Goal: Entertainment & Leisure: Consume media (video, audio)

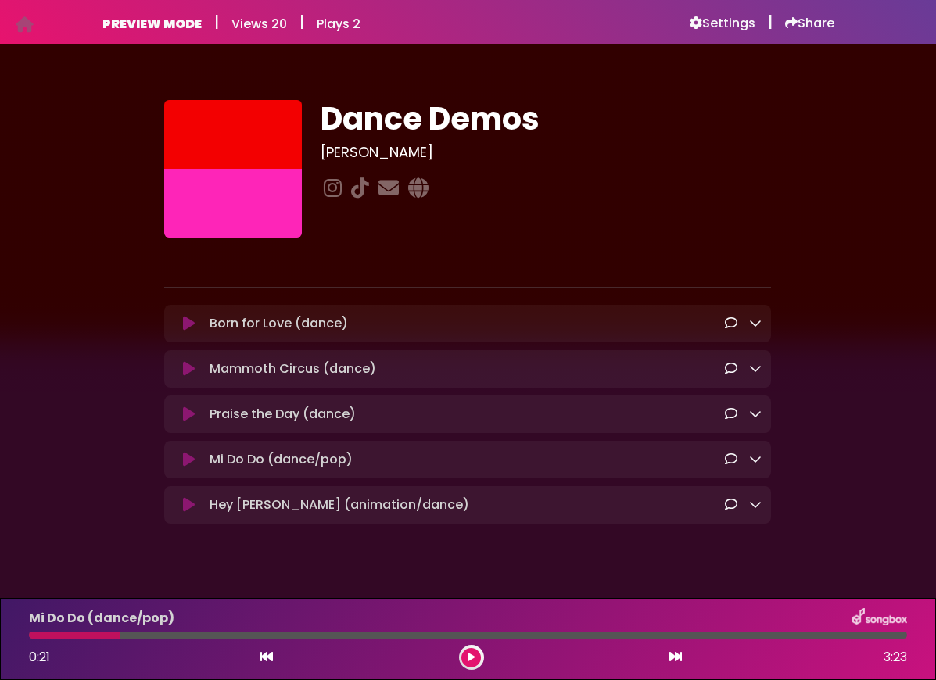
scroll to position [10, 0]
click at [188, 326] on icon at bounding box center [189, 324] width 12 height 16
click at [187, 326] on icon at bounding box center [189, 324] width 12 height 16
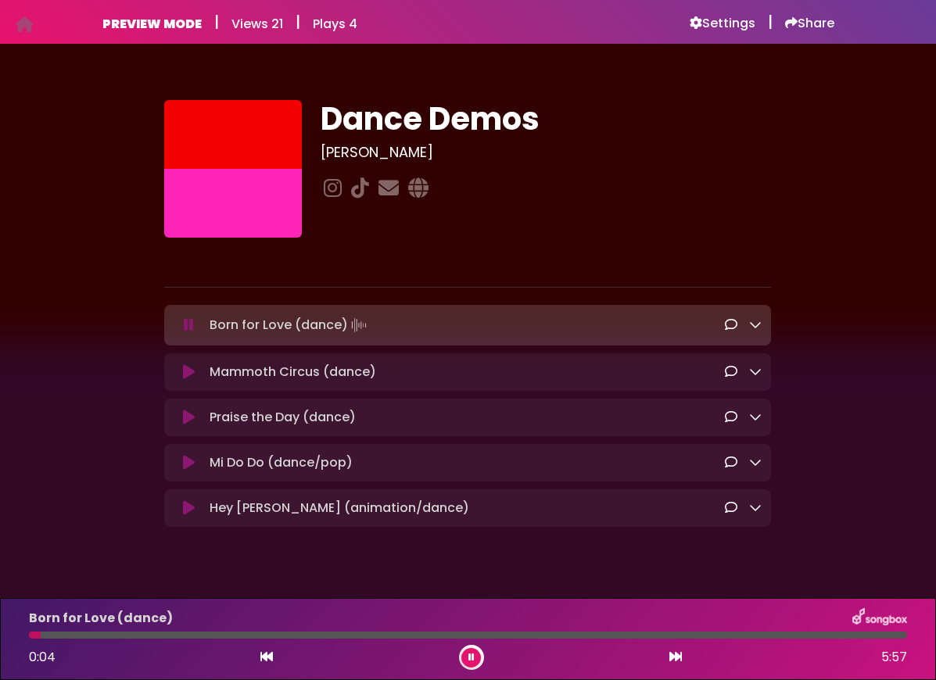
click at [190, 326] on icon at bounding box center [189, 325] width 10 height 16
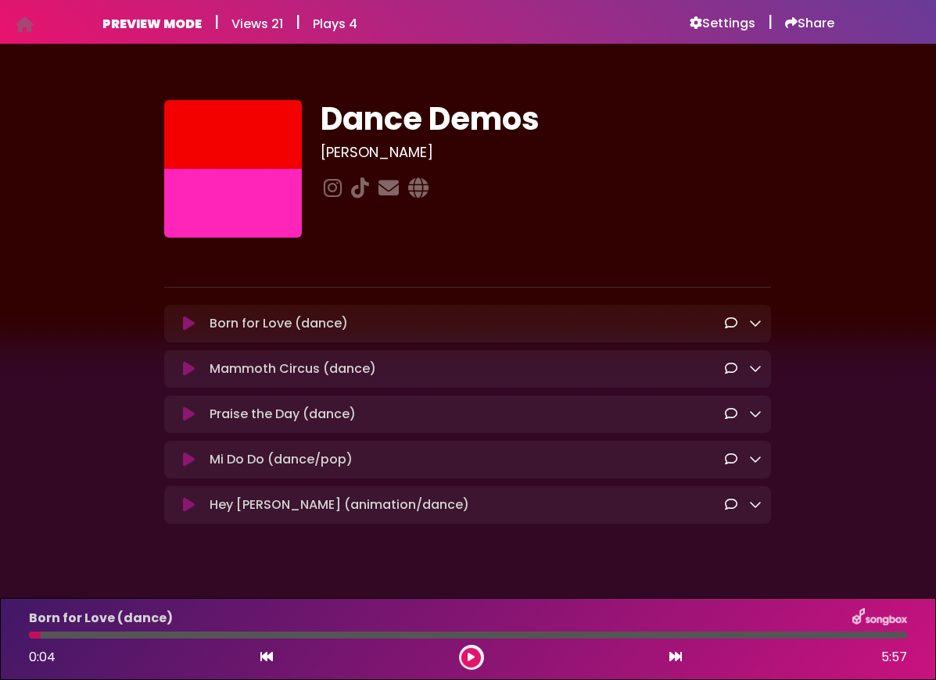
click at [189, 368] on icon at bounding box center [189, 369] width 12 height 16
click at [186, 372] on icon at bounding box center [189, 369] width 12 height 16
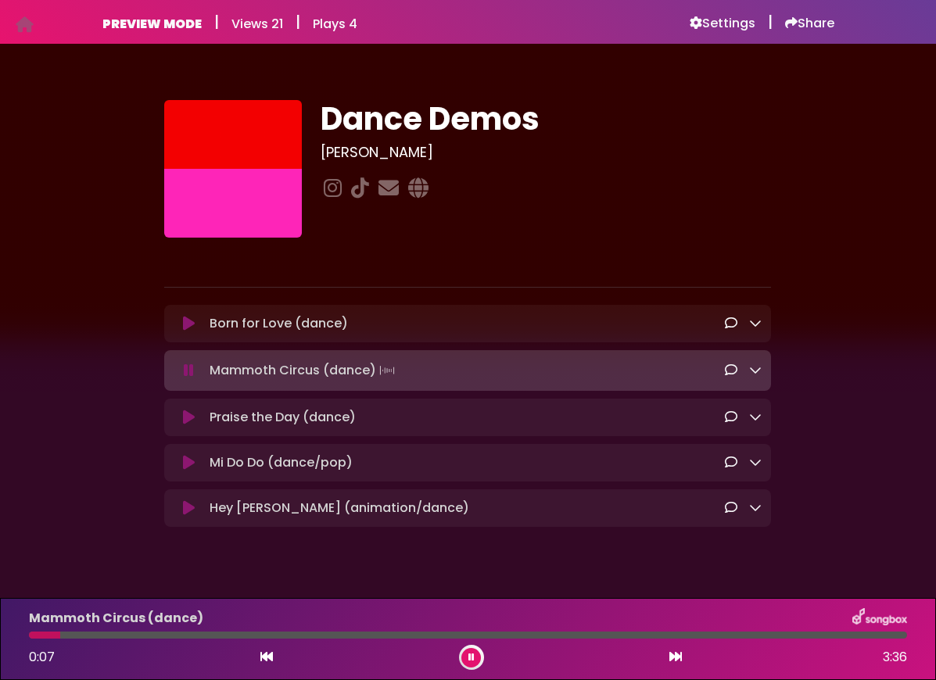
click at [468, 658] on icon at bounding box center [471, 657] width 6 height 9
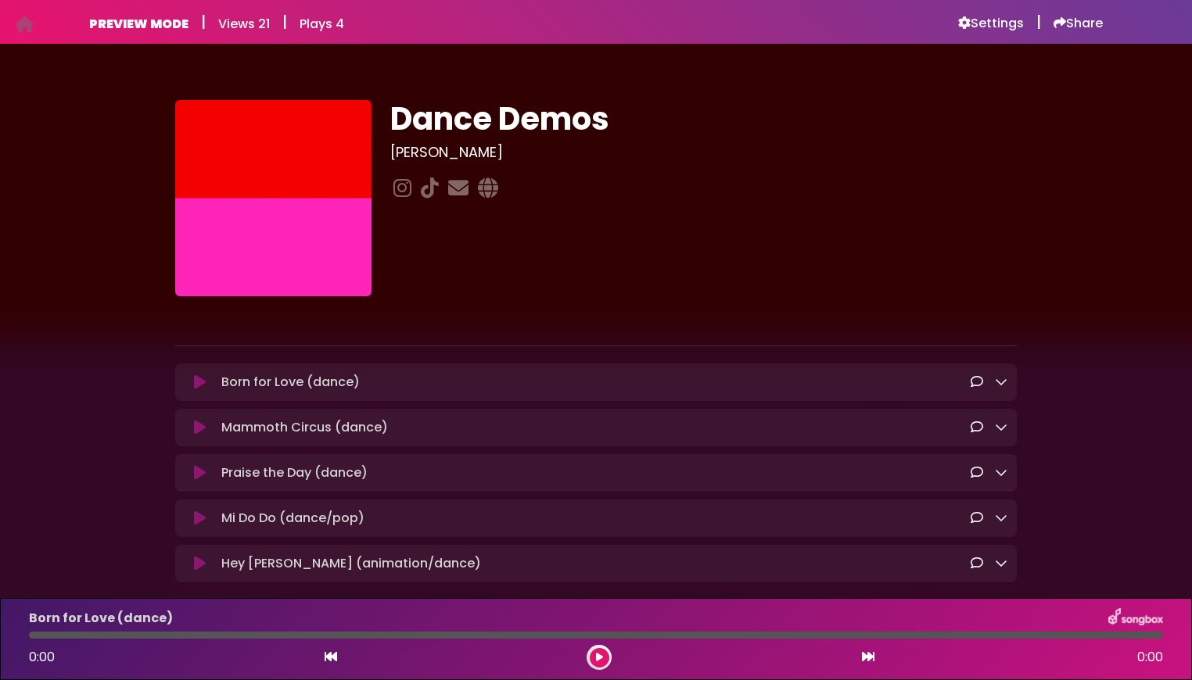
click at [200, 382] on icon at bounding box center [200, 383] width 12 height 16
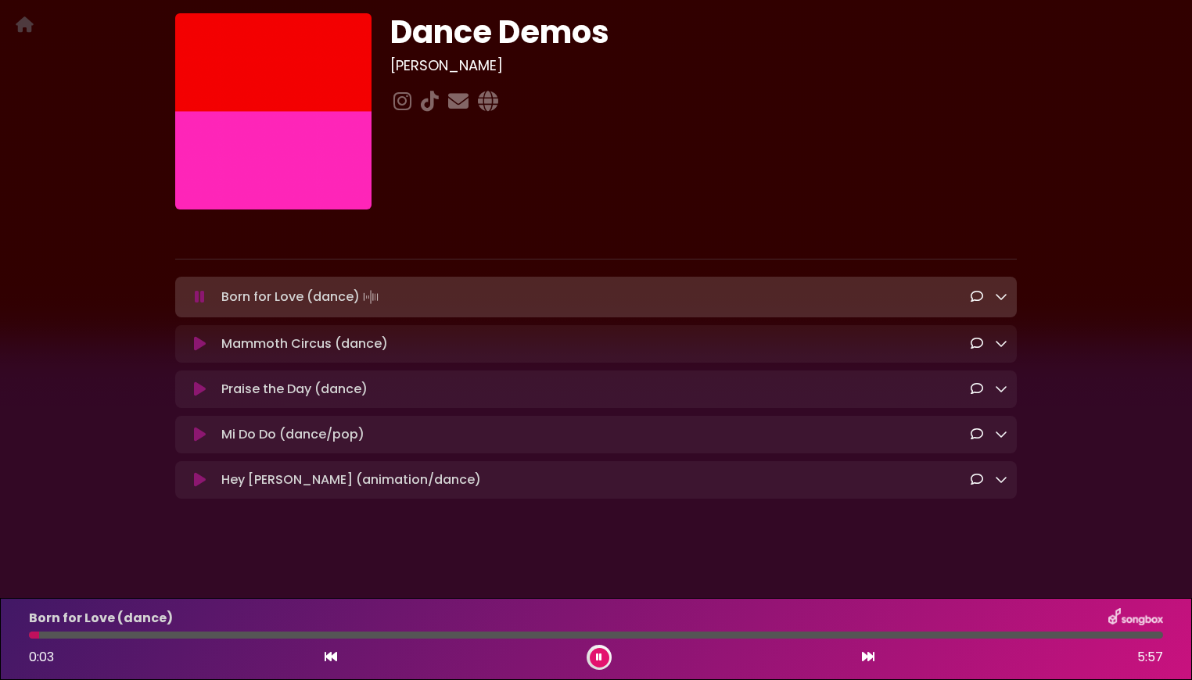
scroll to position [81, 0]
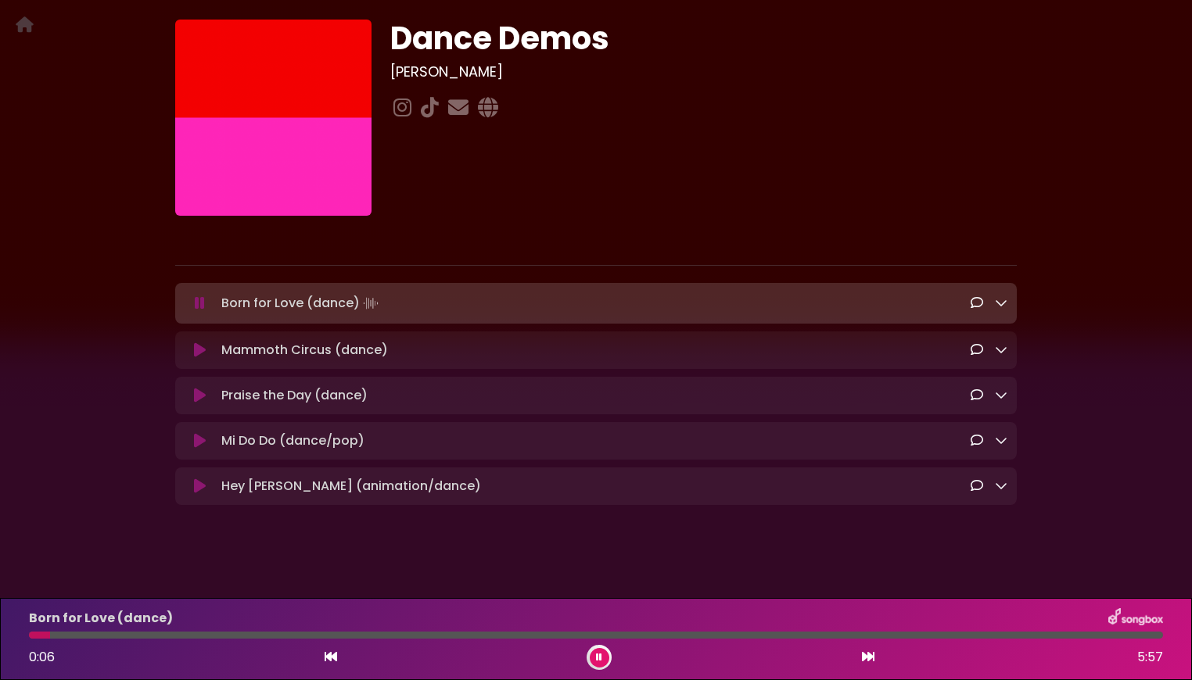
click at [198, 399] on icon at bounding box center [200, 396] width 12 height 16
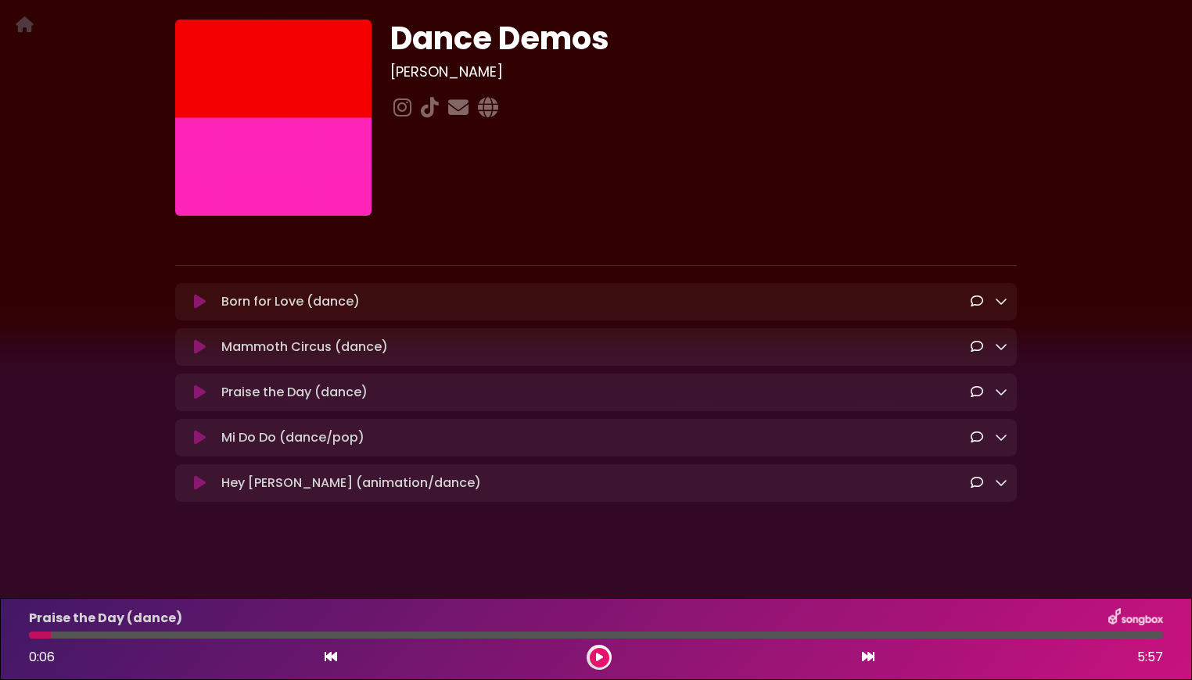
click at [199, 397] on icon at bounding box center [200, 393] width 12 height 16
click at [199, 396] on icon at bounding box center [200, 393] width 12 height 16
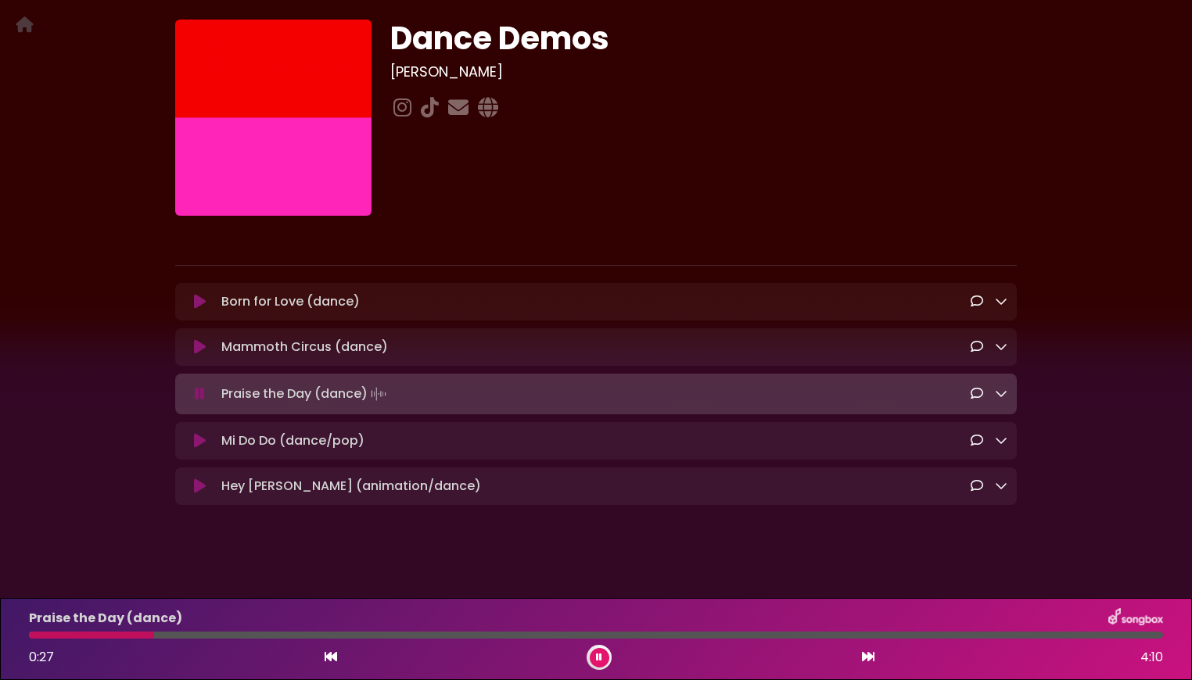
click at [199, 398] on icon at bounding box center [200, 394] width 10 height 16
